Goal: Download file/media

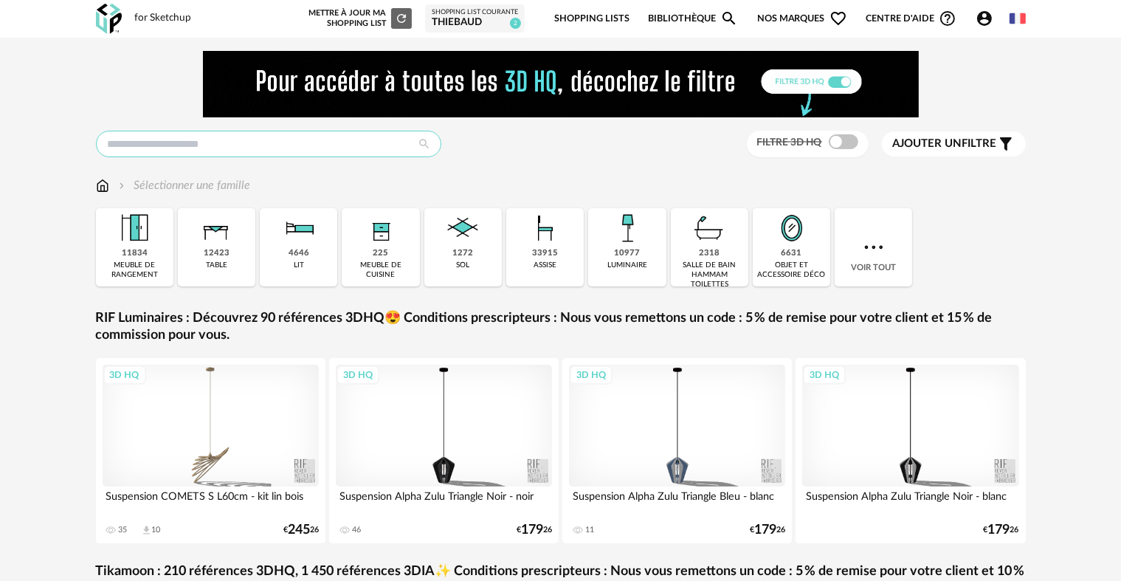
click at [314, 142] on input "text" at bounding box center [269, 144] width 346 height 27
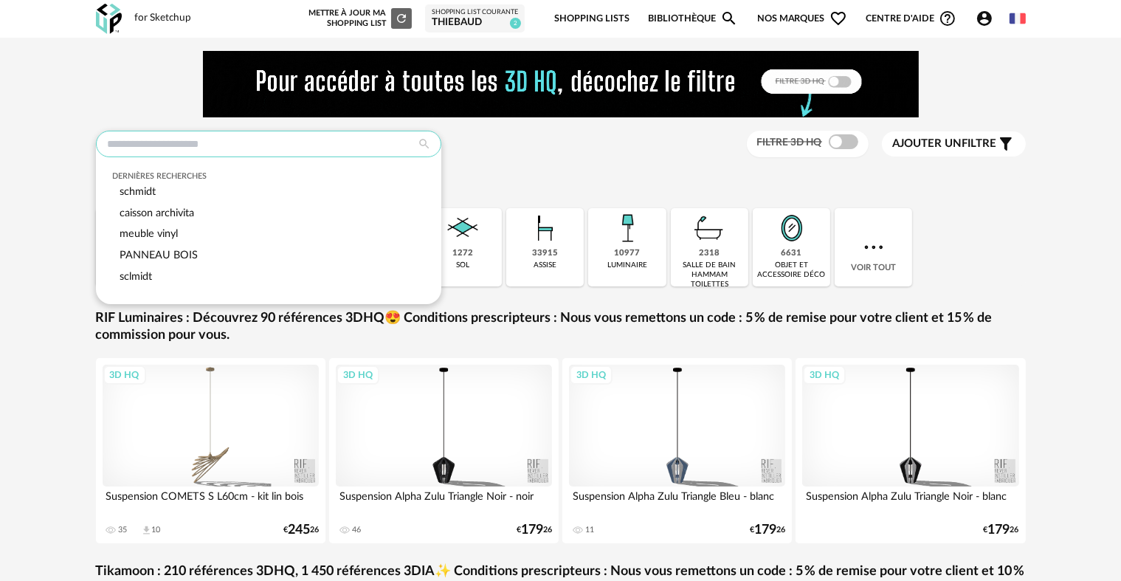
click at [314, 142] on input "text" at bounding box center [269, 144] width 346 height 27
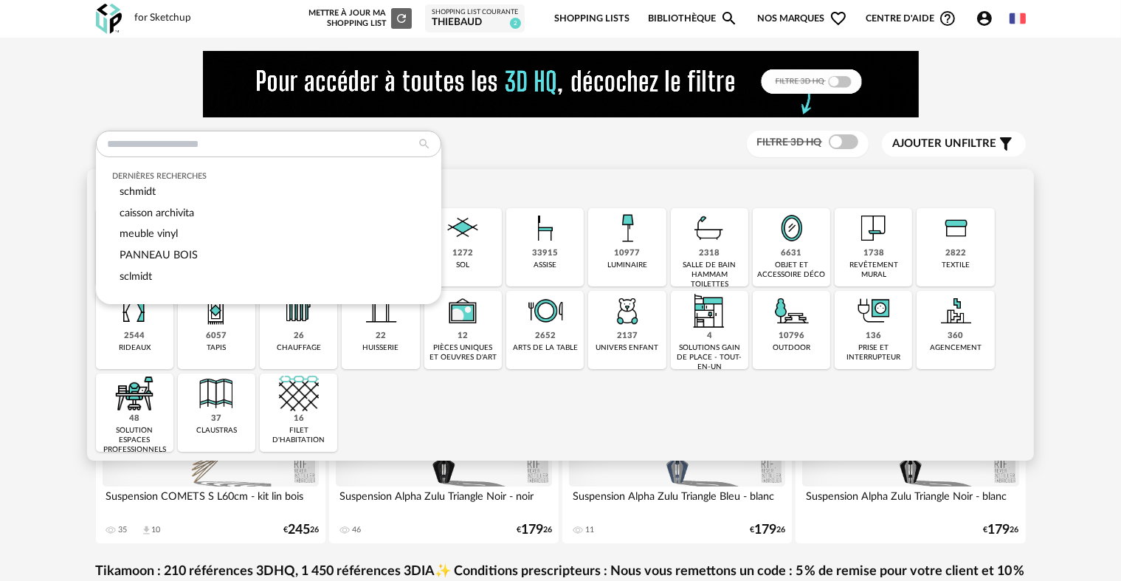
click at [794, 255] on div "6631" at bounding box center [792, 253] width 21 height 11
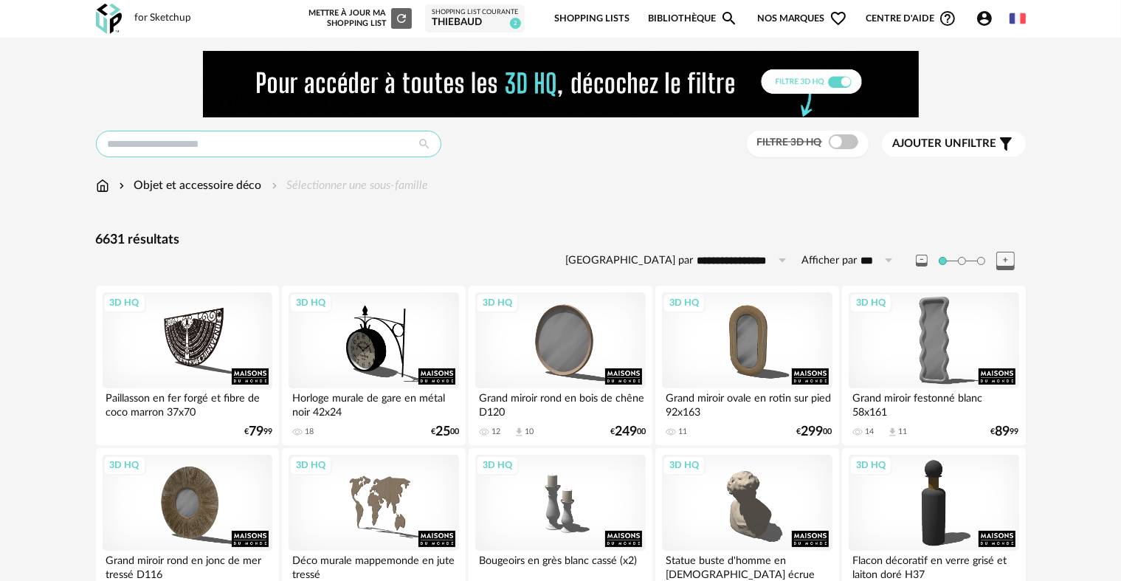
click at [198, 145] on input "text" at bounding box center [269, 144] width 346 height 27
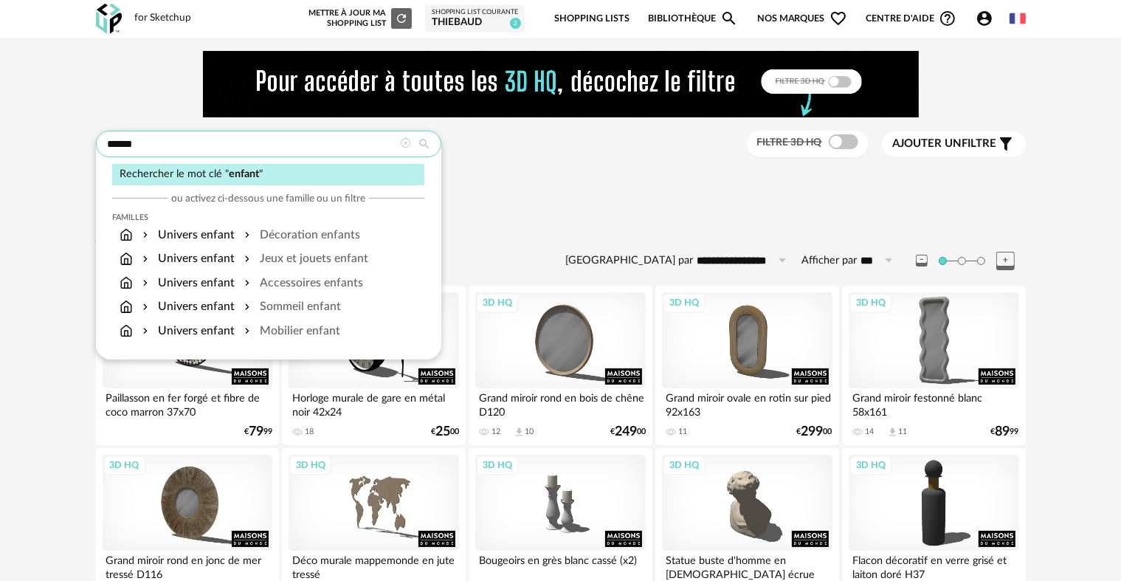
type input "******"
type input "**********"
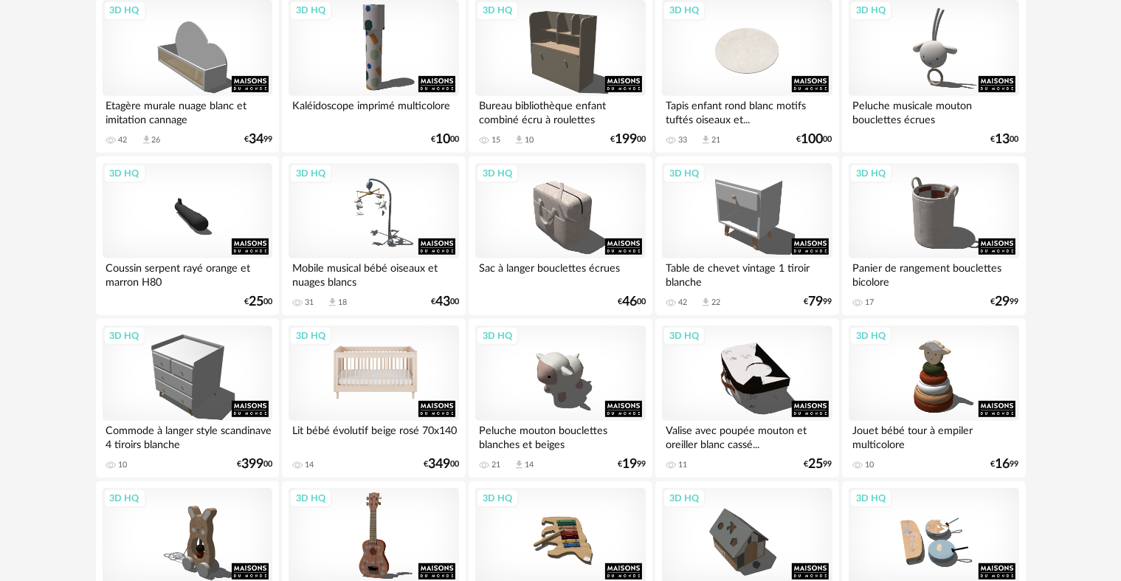
scroll to position [664, 0]
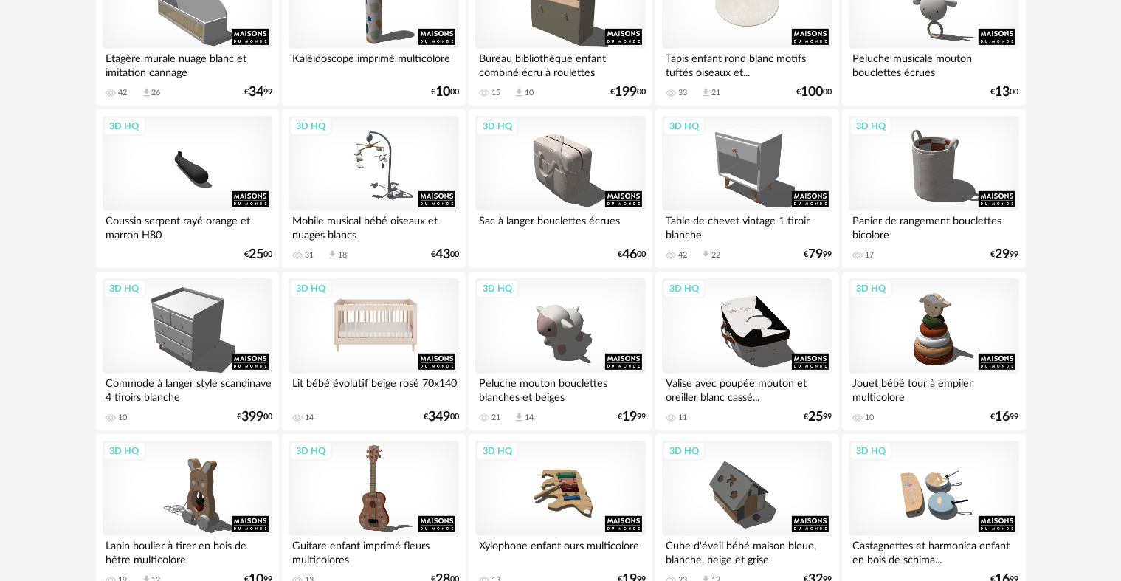
click at [391, 339] on div "3D HQ" at bounding box center [374, 326] width 170 height 96
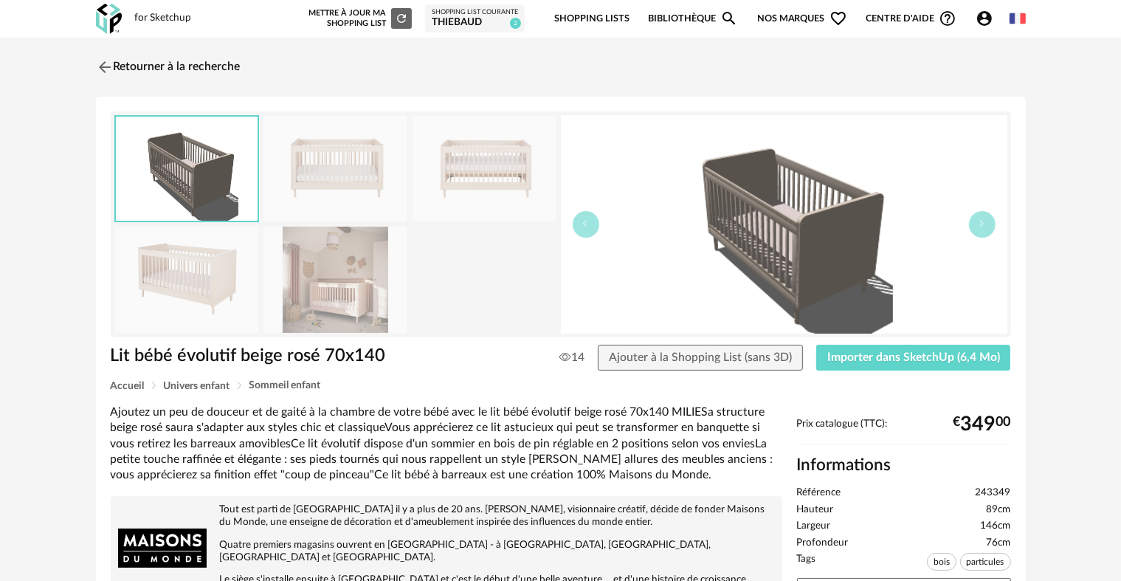
click at [191, 283] on img at bounding box center [186, 280] width 143 height 106
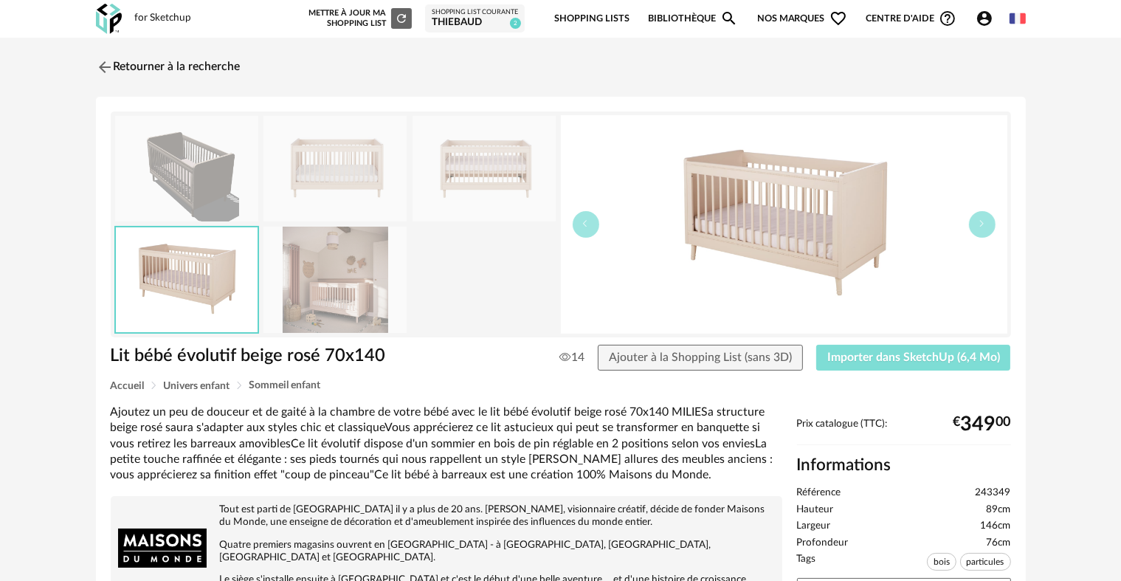
click at [868, 354] on span "Importer dans SketchUp (6,4 Mo)" at bounding box center [914, 357] width 173 height 12
click at [103, 67] on img at bounding box center [102, 66] width 21 height 21
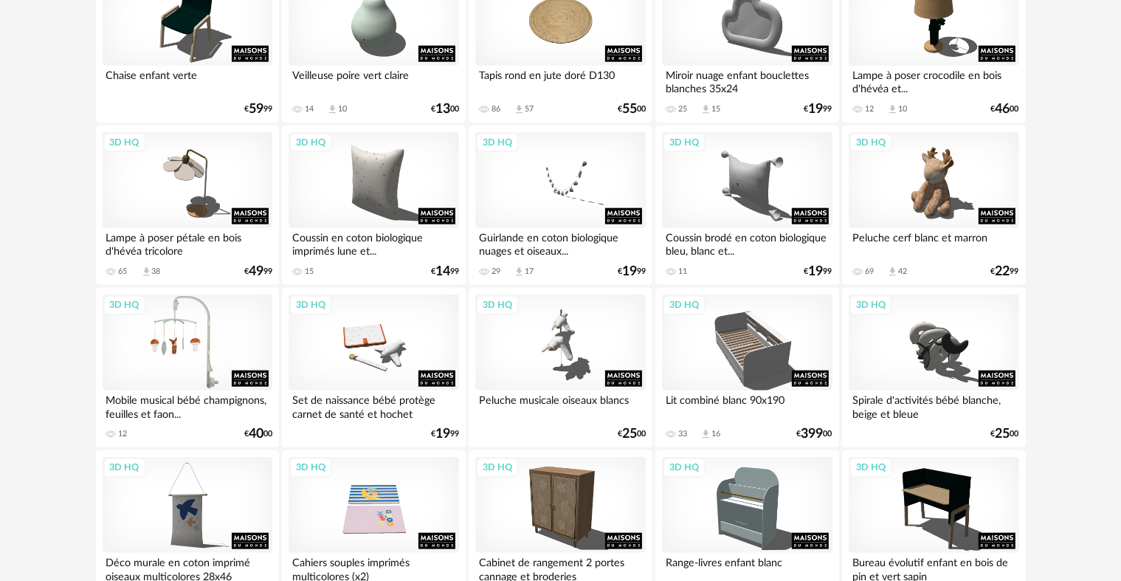
scroll to position [1624, 0]
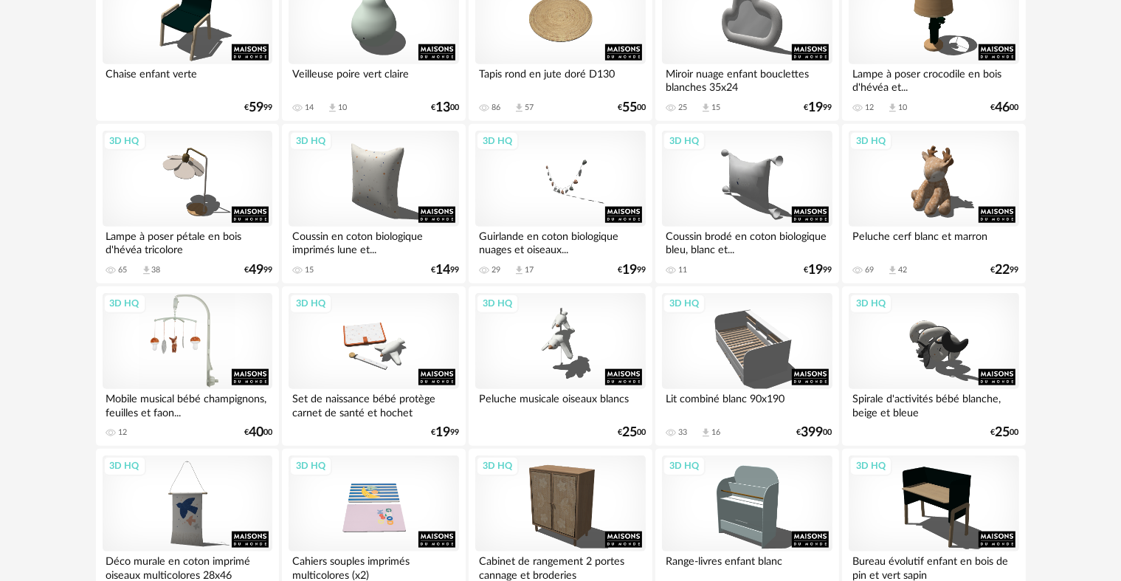
click at [213, 367] on div "3D HQ" at bounding box center [188, 341] width 170 height 96
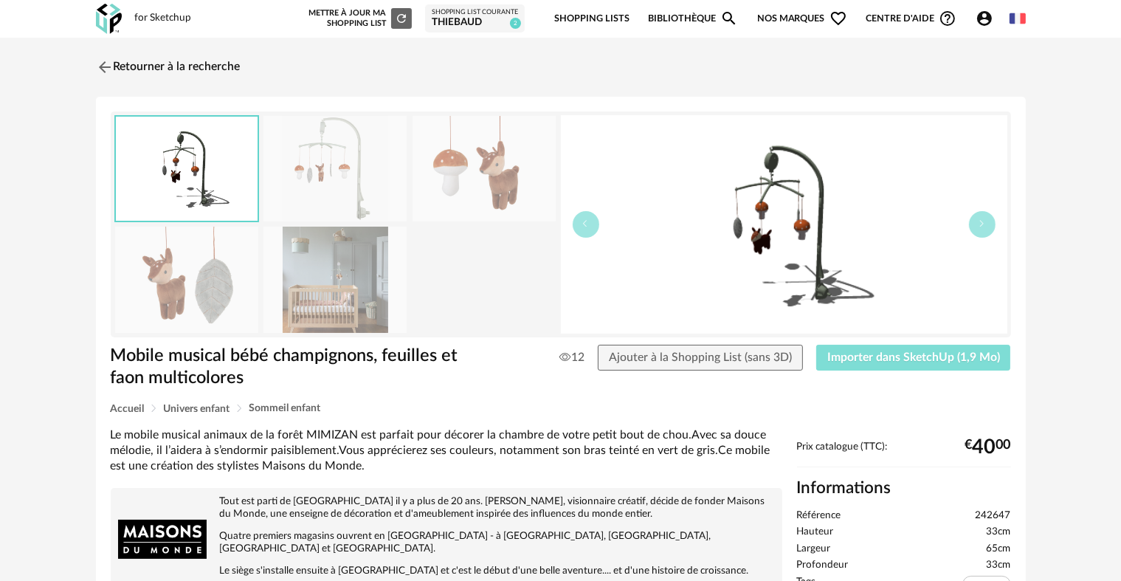
click at [887, 351] on span "Importer dans SketchUp (1,9 Mo)" at bounding box center [914, 357] width 173 height 12
